Goal: Task Accomplishment & Management: Manage account settings

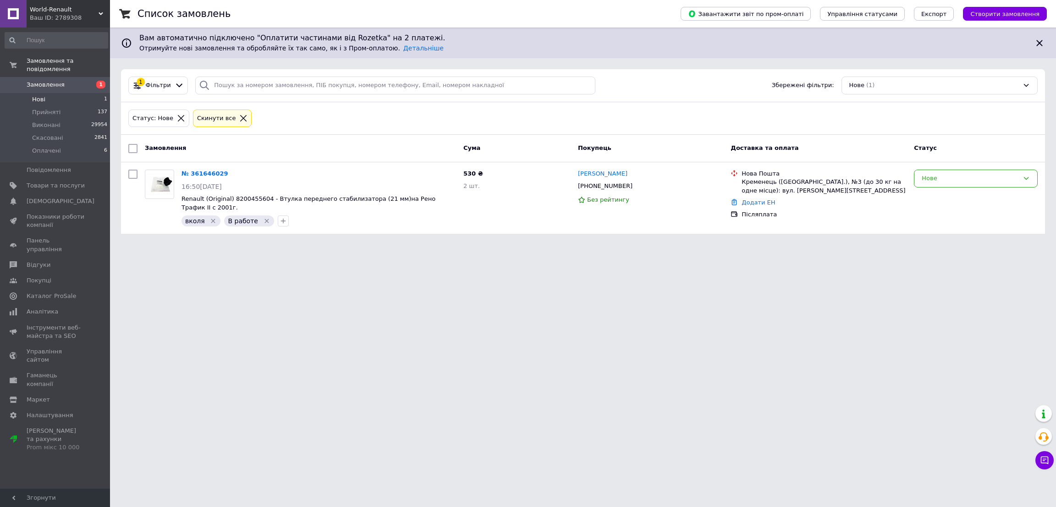
click at [39, 95] on span "Нові" at bounding box center [38, 99] width 13 height 8
click at [43, 108] on span "Прийняті" at bounding box center [46, 112] width 28 height 8
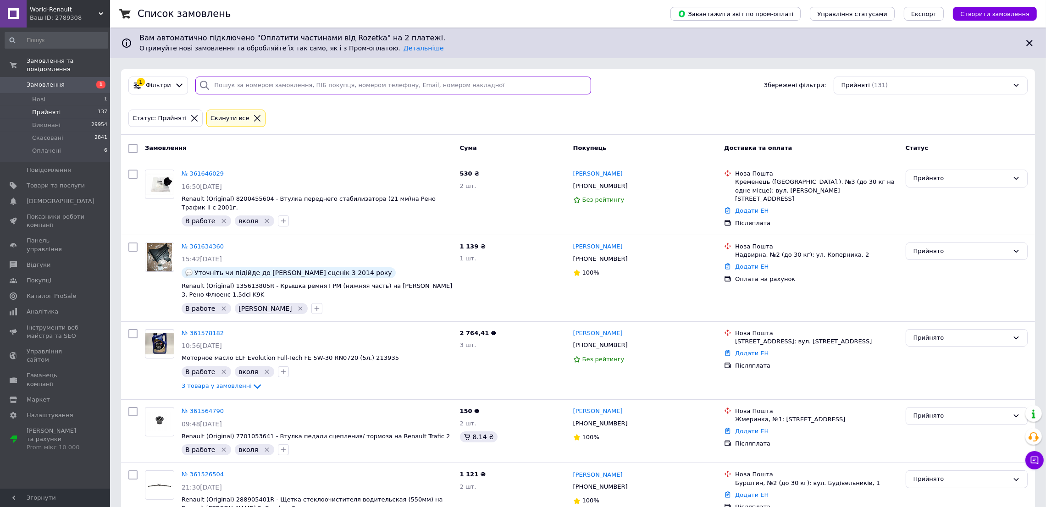
click at [240, 88] on input "search" at bounding box center [393, 86] width 396 height 18
paste input "Довгаль"
type input "Довгаль"
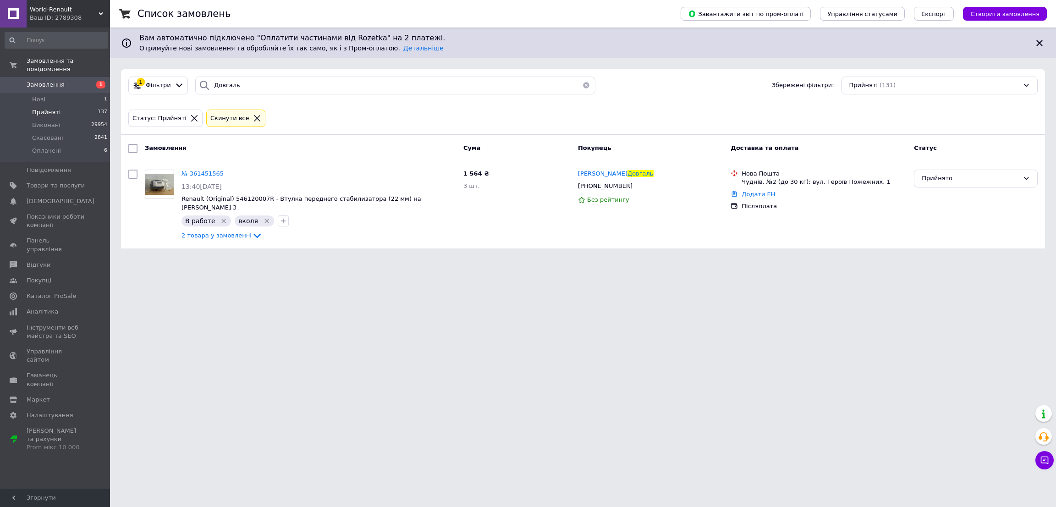
drag, startPoint x: 207, startPoint y: 169, endPoint x: 262, endPoint y: 506, distance: 341.1
click at [210, 179] on div "№ 361451565" at bounding box center [203, 174] width 44 height 11
click at [210, 171] on span "№ 361451565" at bounding box center [203, 173] width 42 height 7
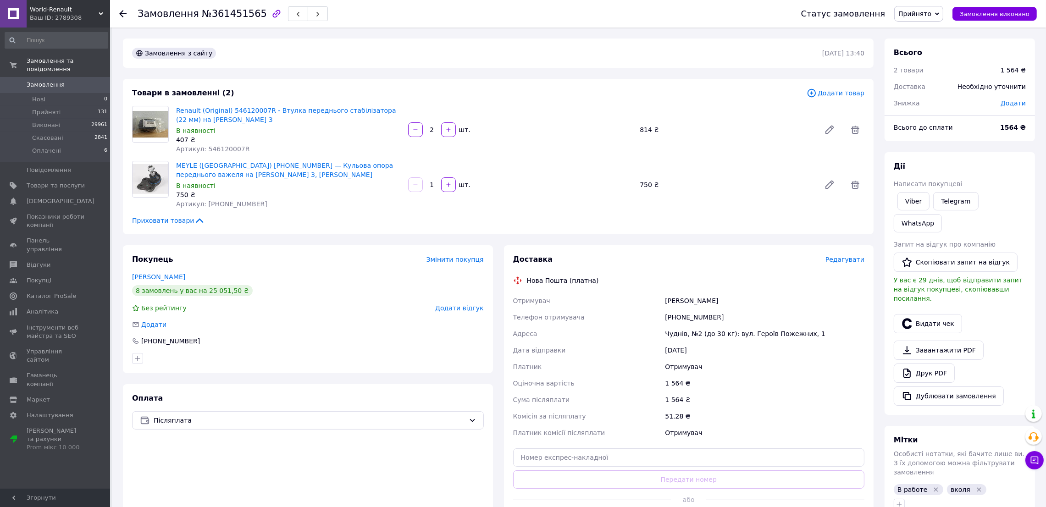
click at [676, 309] on div "[PHONE_NUMBER]" at bounding box center [764, 317] width 203 height 17
click at [676, 322] on div "[PHONE_NUMBER]" at bounding box center [764, 317] width 203 height 17
click at [679, 311] on div "[PHONE_NUMBER]" at bounding box center [764, 317] width 203 height 17
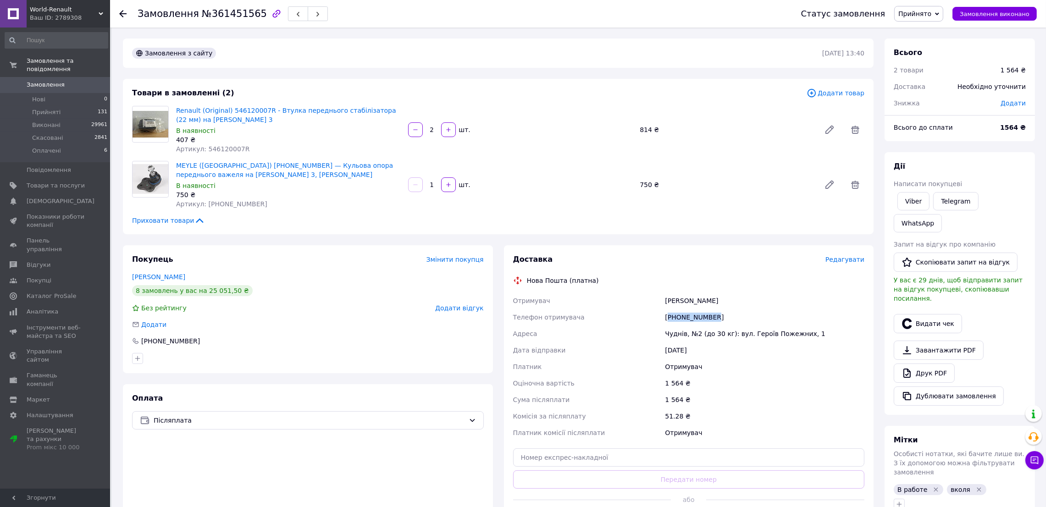
click at [679, 311] on div "[PHONE_NUMBER]" at bounding box center [764, 317] width 203 height 17
click at [211, 205] on span "Артикул: 16-16 010 0014" at bounding box center [221, 203] width 91 height 7
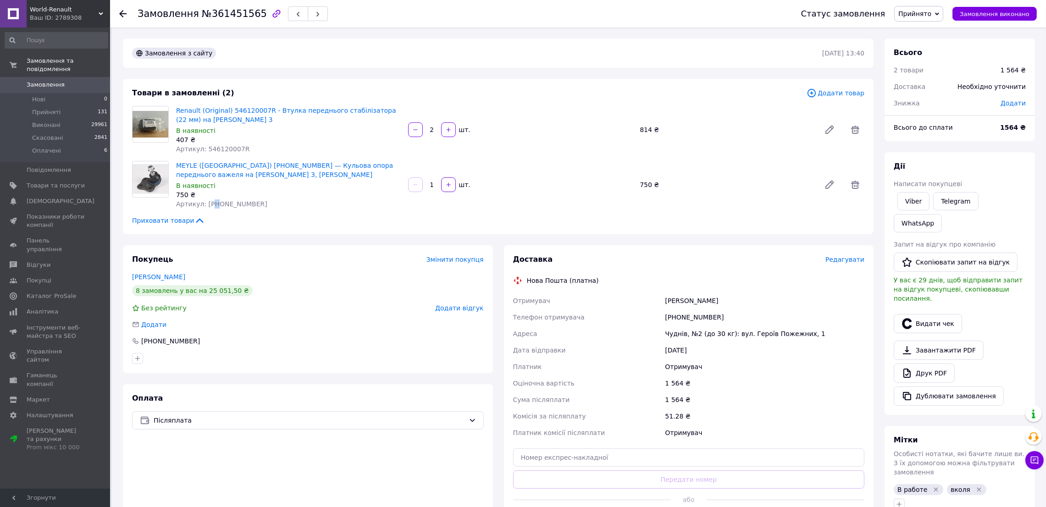
click at [211, 205] on span "Артикул: 16-16 010 0014" at bounding box center [221, 203] width 91 height 7
copy div "Артикул: 16-16 010 0014"
click at [247, 206] on div "Артикул: 16-16 010 0014" at bounding box center [288, 203] width 225 height 9
drag, startPoint x: 250, startPoint y: 206, endPoint x: 205, endPoint y: 210, distance: 45.1
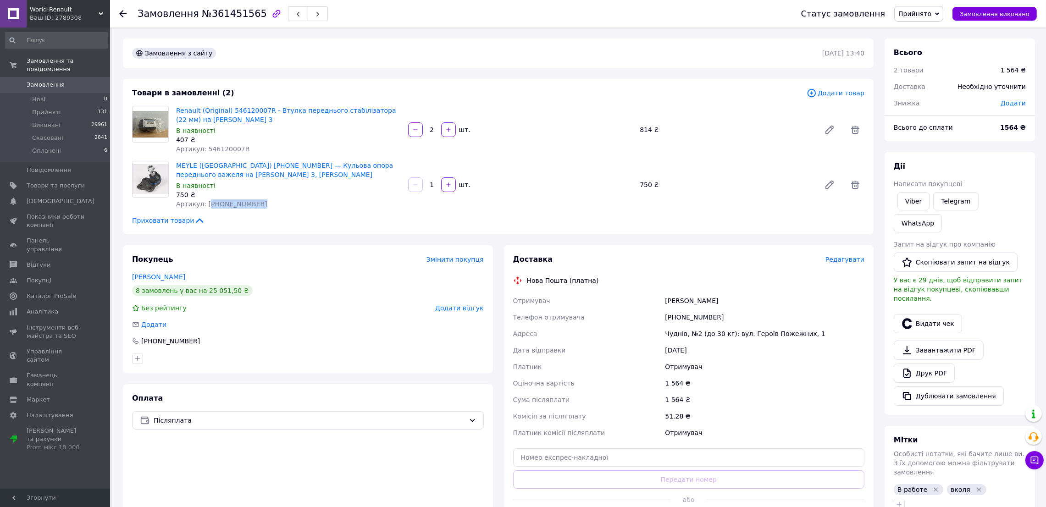
click at [205, 210] on div "MEYLE (Німеччина) 16-16 010 0014 — Кульова опора переднього важеля на Рено Мега…" at bounding box center [288, 184] width 232 height 51
click at [246, 209] on div "MEYLE (Німеччина) 16-16 010 0014 — Кульова опора переднього важеля на Рено Мега…" at bounding box center [288, 184] width 232 height 51
drag, startPoint x: 256, startPoint y: 204, endPoint x: 204, endPoint y: 207, distance: 52.4
click at [204, 207] on div "Артикул: 16-16 010 0014" at bounding box center [288, 203] width 225 height 9
copy span "16-16 010 0014"
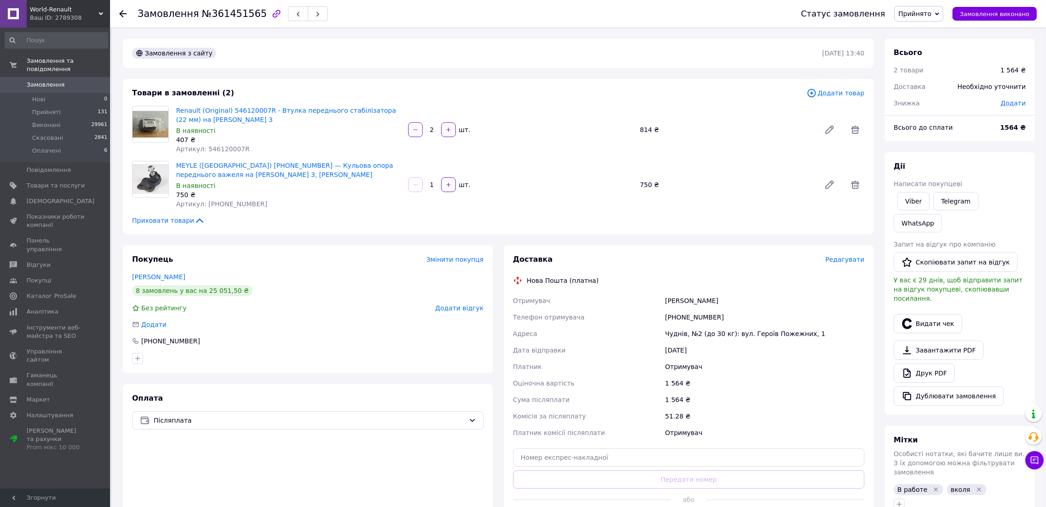
click at [217, 148] on span "Артикул: 546120007R" at bounding box center [212, 148] width 73 height 7
copy span "546120007R"
click at [679, 254] on div "Доставка" at bounding box center [669, 259] width 312 height 11
click at [660, 312] on div "Телефон отримувача" at bounding box center [587, 317] width 152 height 17
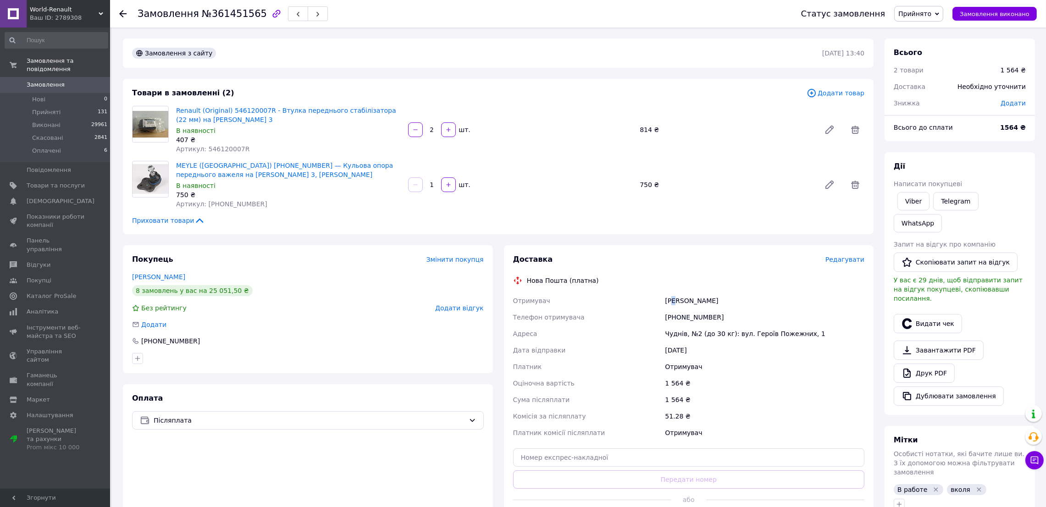
click at [673, 295] on div "Довгаль Олег" at bounding box center [764, 300] width 203 height 17
click at [673, 297] on div "Довгаль Олег" at bounding box center [764, 300] width 203 height 17
click at [676, 301] on div "Довгаль Олег" at bounding box center [764, 300] width 203 height 17
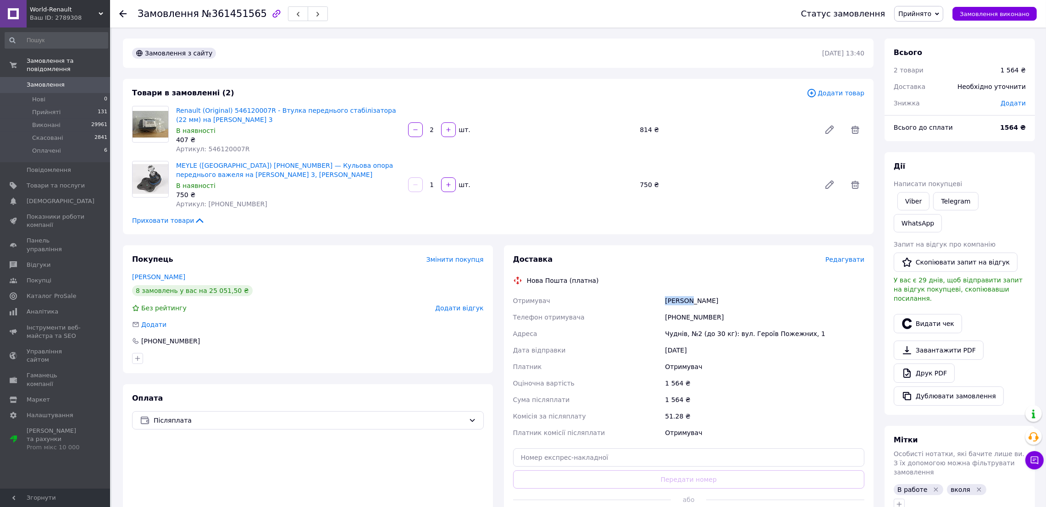
click at [676, 301] on div "Довгаль Олег" at bounding box center [764, 300] width 203 height 17
click at [688, 311] on div "[PHONE_NUMBER]" at bounding box center [764, 317] width 203 height 17
click at [684, 320] on div "[PHONE_NUMBER]" at bounding box center [764, 317] width 203 height 17
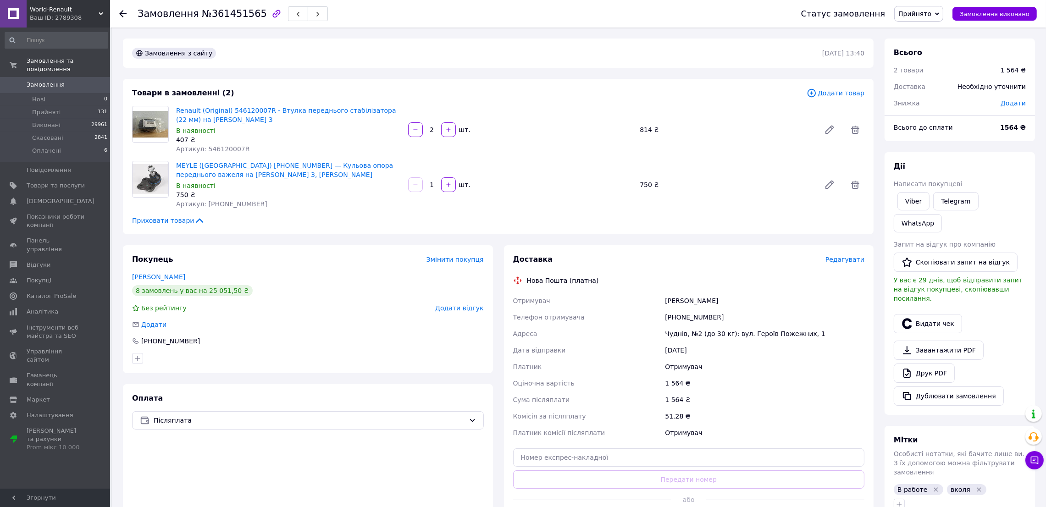
click at [683, 319] on div "[PHONE_NUMBER]" at bounding box center [764, 317] width 203 height 17
click at [681, 327] on div "Отримувач Довгаль Олег Телефон отримувача +380963075132 Адреса Чуднів, №2 (до 3…" at bounding box center [688, 366] width 355 height 149
click at [679, 315] on div "[PHONE_NUMBER]" at bounding box center [764, 317] width 203 height 17
click at [679, 314] on div "[PHONE_NUMBER]" at bounding box center [764, 317] width 203 height 17
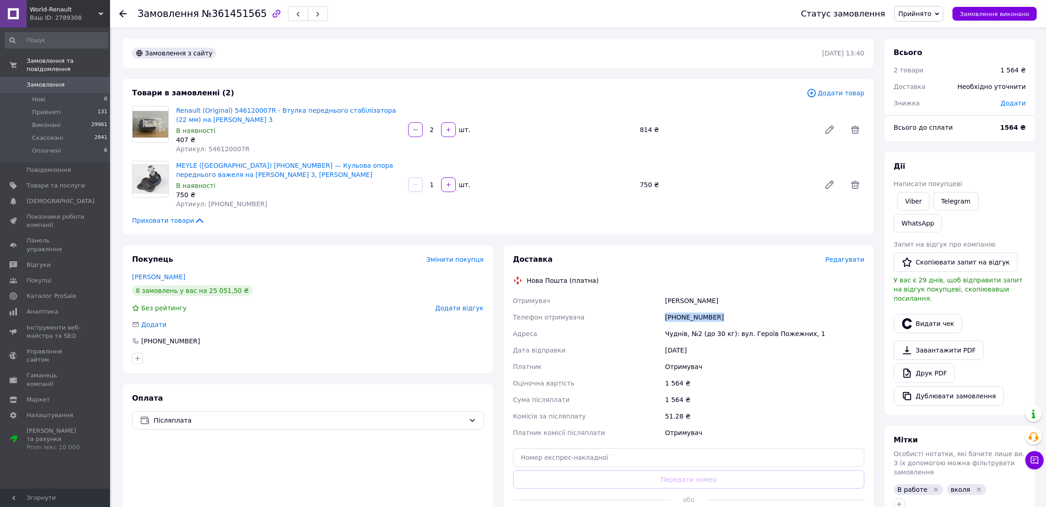
click at [679, 314] on div "[PHONE_NUMBER]" at bounding box center [764, 317] width 203 height 17
click at [684, 336] on div "Чуднів, №2 (до 30 кг): вул. Героїв Пожежних, 1" at bounding box center [764, 334] width 203 height 17
copy div "Чуднів, №2 (до 30 кг): вул. Героїв Пожежних, 1"
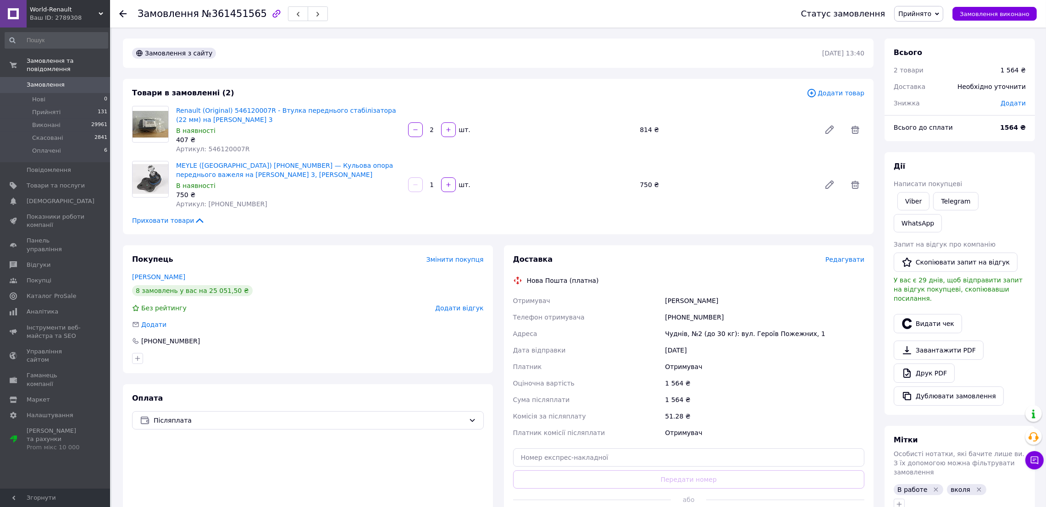
click at [671, 300] on div "Довгаль Олег" at bounding box center [764, 300] width 203 height 17
copy div "Довгаль"
click at [700, 297] on div "Довгаль Олег" at bounding box center [764, 300] width 203 height 17
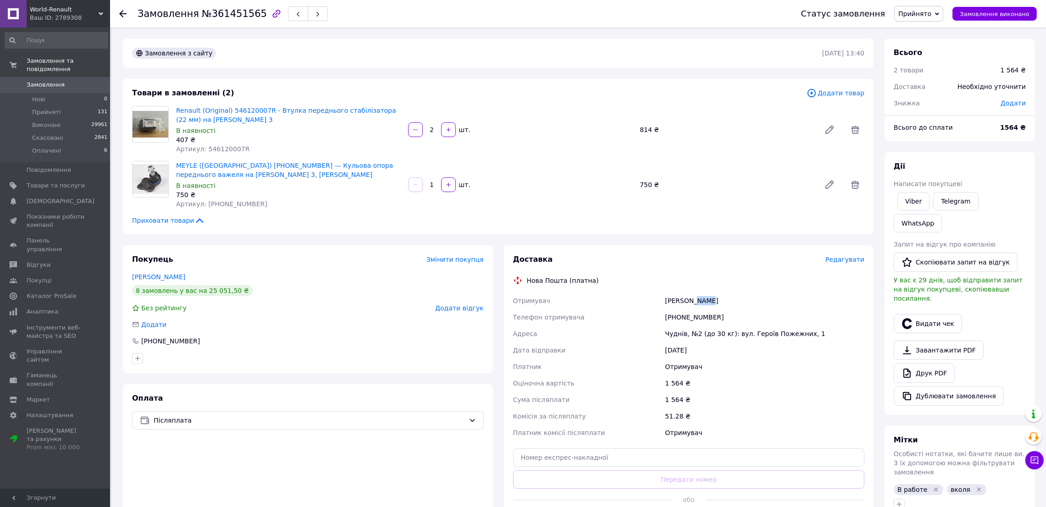
copy div "[PERSON_NAME]"
click at [668, 333] on div "Чуднів, №2 (до 30 кг): вул. Героїв Пожежних, 1" at bounding box center [764, 334] width 203 height 17
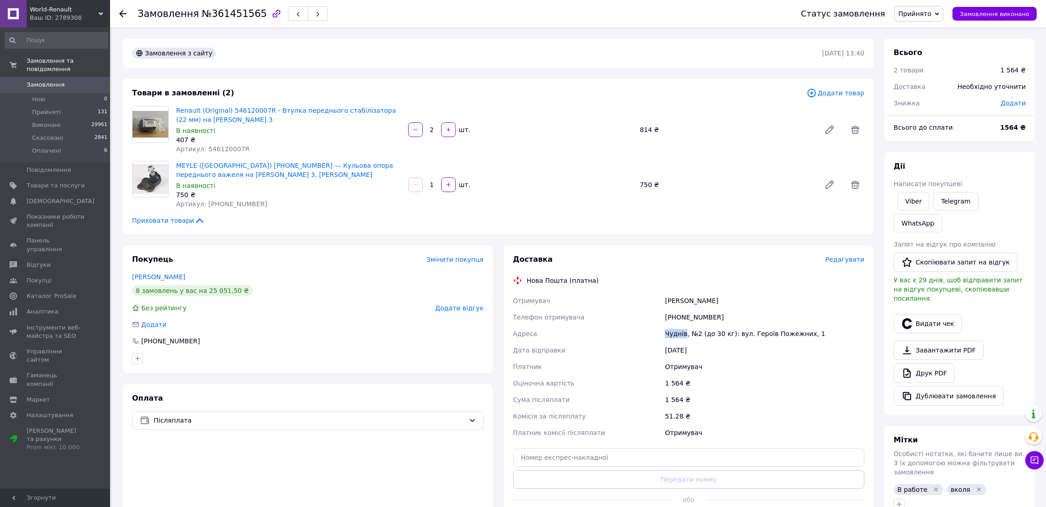
click at [668, 333] on div "Чуднів, №2 (до 30 кг): вул. Героїв Пожежних, 1" at bounding box center [764, 334] width 203 height 17
click at [691, 312] on div "[PHONE_NUMBER]" at bounding box center [764, 317] width 203 height 17
click at [681, 306] on div "Довгаль Олег" at bounding box center [764, 300] width 203 height 17
click at [675, 298] on div "Довгаль Олег" at bounding box center [764, 300] width 203 height 17
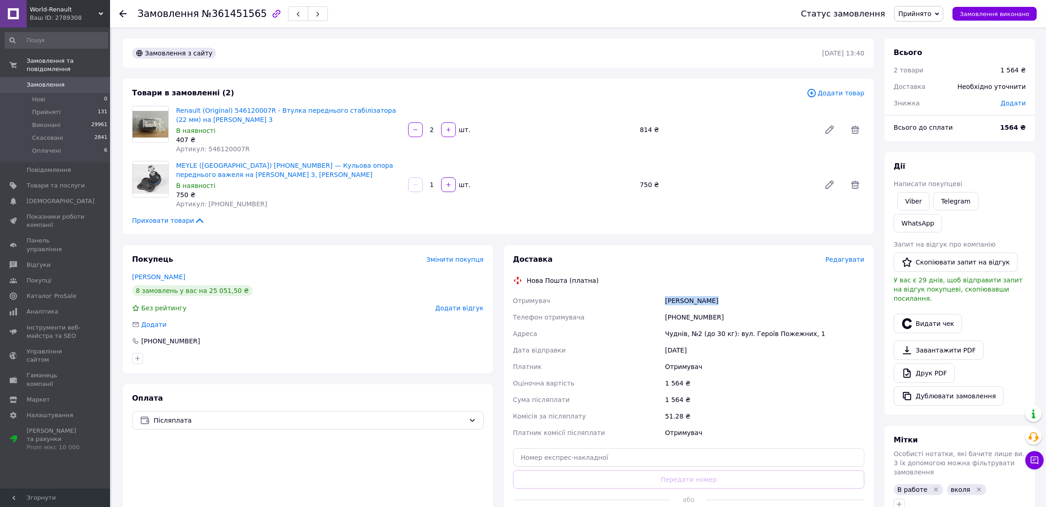
click at [675, 298] on div "Довгаль Олег" at bounding box center [764, 300] width 203 height 17
copy div "Довгаль Олег"
